Goal: Transaction & Acquisition: Purchase product/service

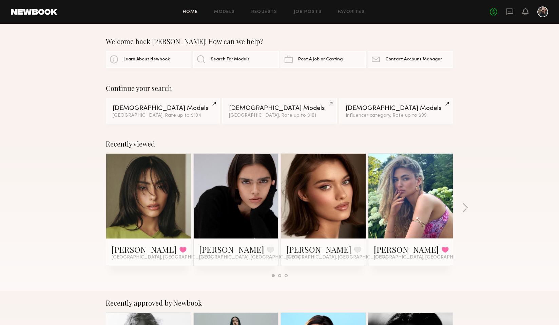
click at [520, 170] on div "Recently viewed [PERSON_NAME] Favorited [GEOGRAPHIC_DATA], [GEOGRAPHIC_DATA] [P…" at bounding box center [279, 211] width 559 height 159
click at [543, 13] on div at bounding box center [542, 11] width 11 height 11
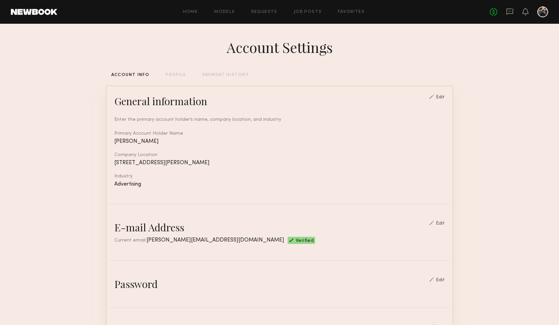
click at [511, 7] on div "No fees up to $5,000" at bounding box center [519, 11] width 58 height 11
click at [510, 9] on icon at bounding box center [509, 11] width 7 height 7
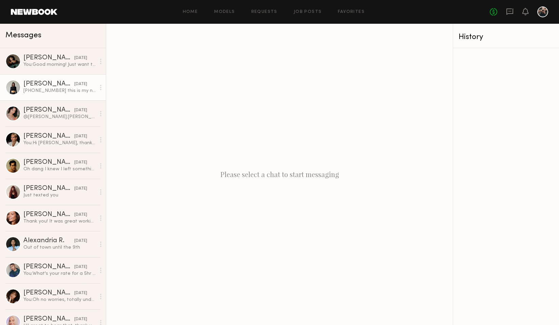
click at [51, 96] on link "Kate A. 09/18/2025 6616517006 this is my number For more comfortable contact Lm…" at bounding box center [53, 87] width 106 height 26
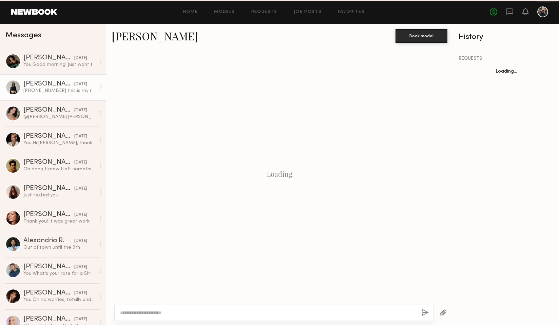
scroll to position [292, 0]
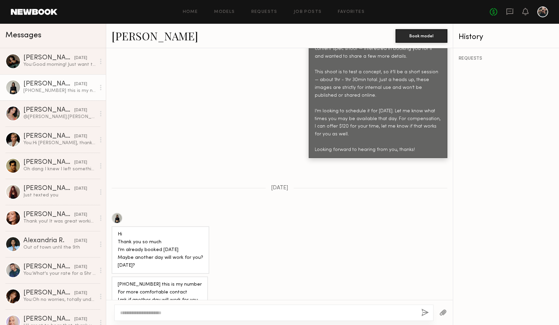
click at [116, 213] on div at bounding box center [117, 218] width 11 height 11
click at [222, 11] on link "Models" at bounding box center [224, 12] width 21 height 4
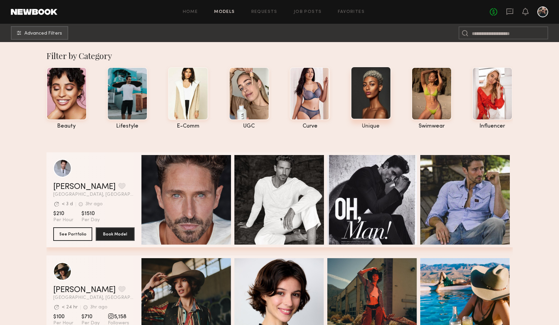
click at [384, 102] on div at bounding box center [371, 92] width 40 height 53
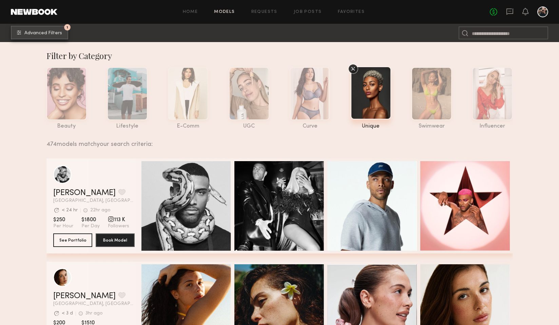
click at [27, 33] on span "Advanced Filters" at bounding box center [43, 33] width 38 height 5
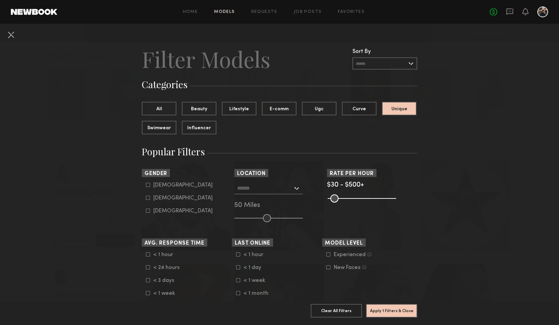
click at [258, 189] on input "text" at bounding box center [265, 188] width 56 height 12
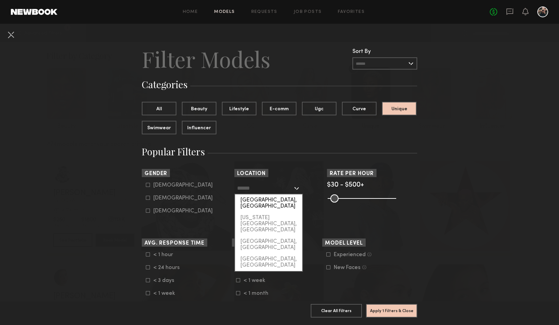
click at [258, 201] on div "Los Angeles, CA" at bounding box center [268, 203] width 67 height 18
type input "**********"
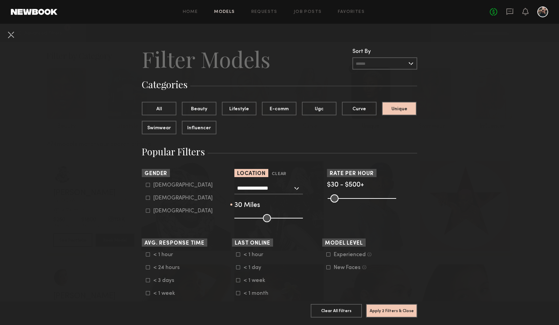
drag, startPoint x: 263, startPoint y: 218, endPoint x: 255, endPoint y: 219, distance: 7.9
type input "**"
click at [255, 219] on input "range" at bounding box center [268, 218] width 69 height 8
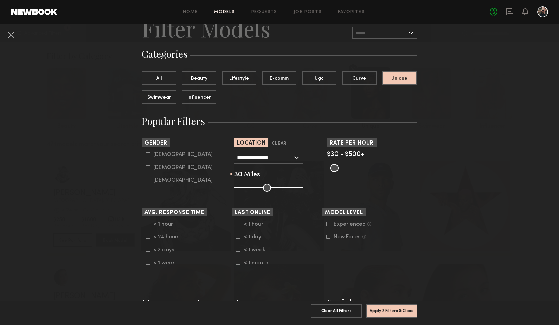
scroll to position [32, 0]
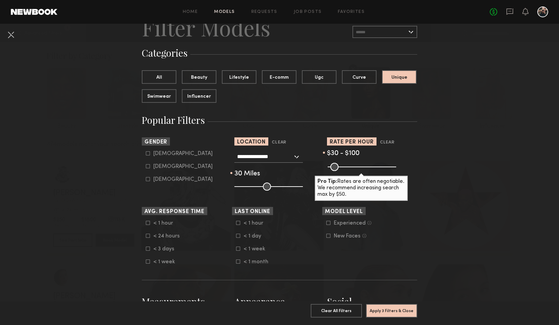
type input "***"
drag, startPoint x: 359, startPoint y: 167, endPoint x: 341, endPoint y: 170, distance: 18.6
click at [341, 170] on input "range" at bounding box center [362, 167] width 69 height 8
click at [153, 167] on div "Female" at bounding box center [182, 166] width 59 height 4
click at [150, 167] on icon at bounding box center [148, 166] width 4 height 4
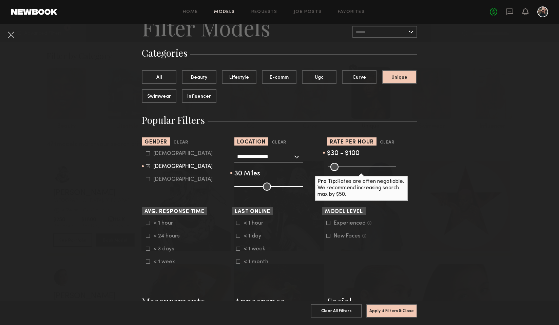
type input "**"
click at [383, 306] on button "Apply 3 Filters & Close" at bounding box center [391, 311] width 51 height 14
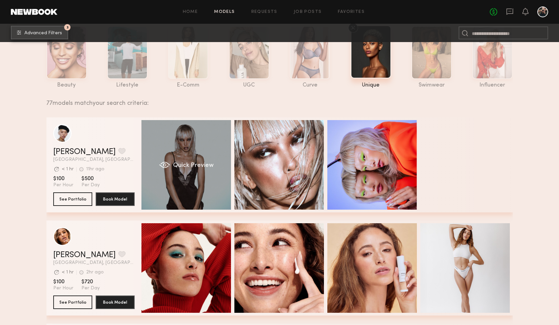
scroll to position [46, 0]
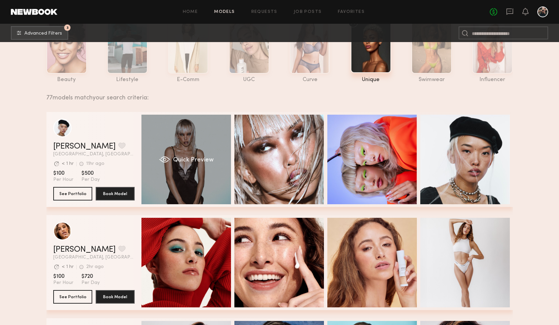
click at [217, 168] on div "Quick Preview" at bounding box center [186, 160] width 90 height 90
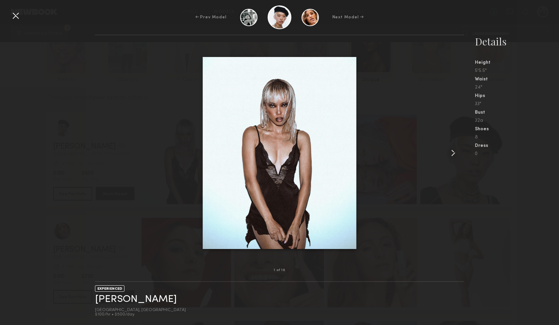
click at [452, 150] on common-icon at bounding box center [453, 153] width 11 height 11
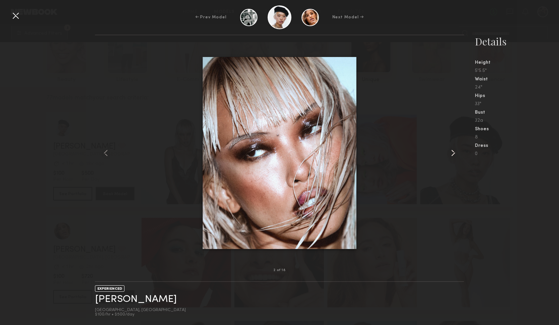
click at [452, 150] on common-icon at bounding box center [453, 153] width 11 height 11
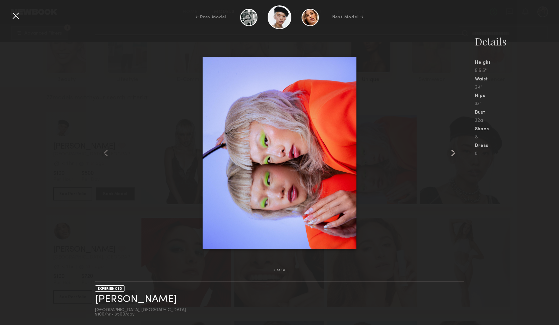
click at [452, 150] on common-icon at bounding box center [453, 153] width 11 height 11
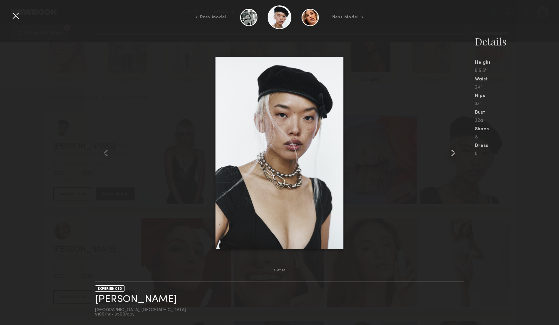
click at [452, 150] on common-icon at bounding box center [453, 153] width 11 height 11
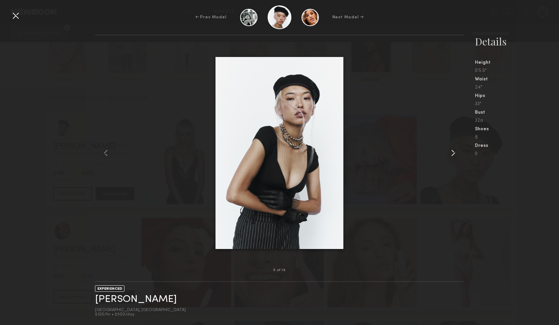
click at [452, 151] on common-icon at bounding box center [453, 153] width 11 height 11
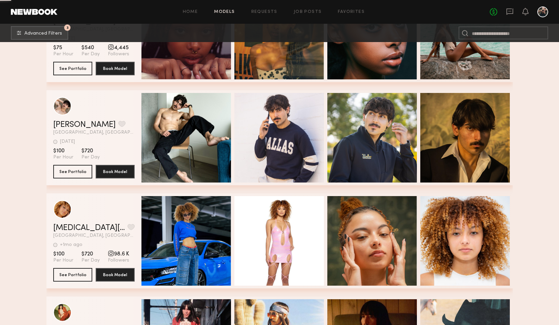
scroll to position [4614, 0]
